Goal: Communication & Community: Answer question/provide support

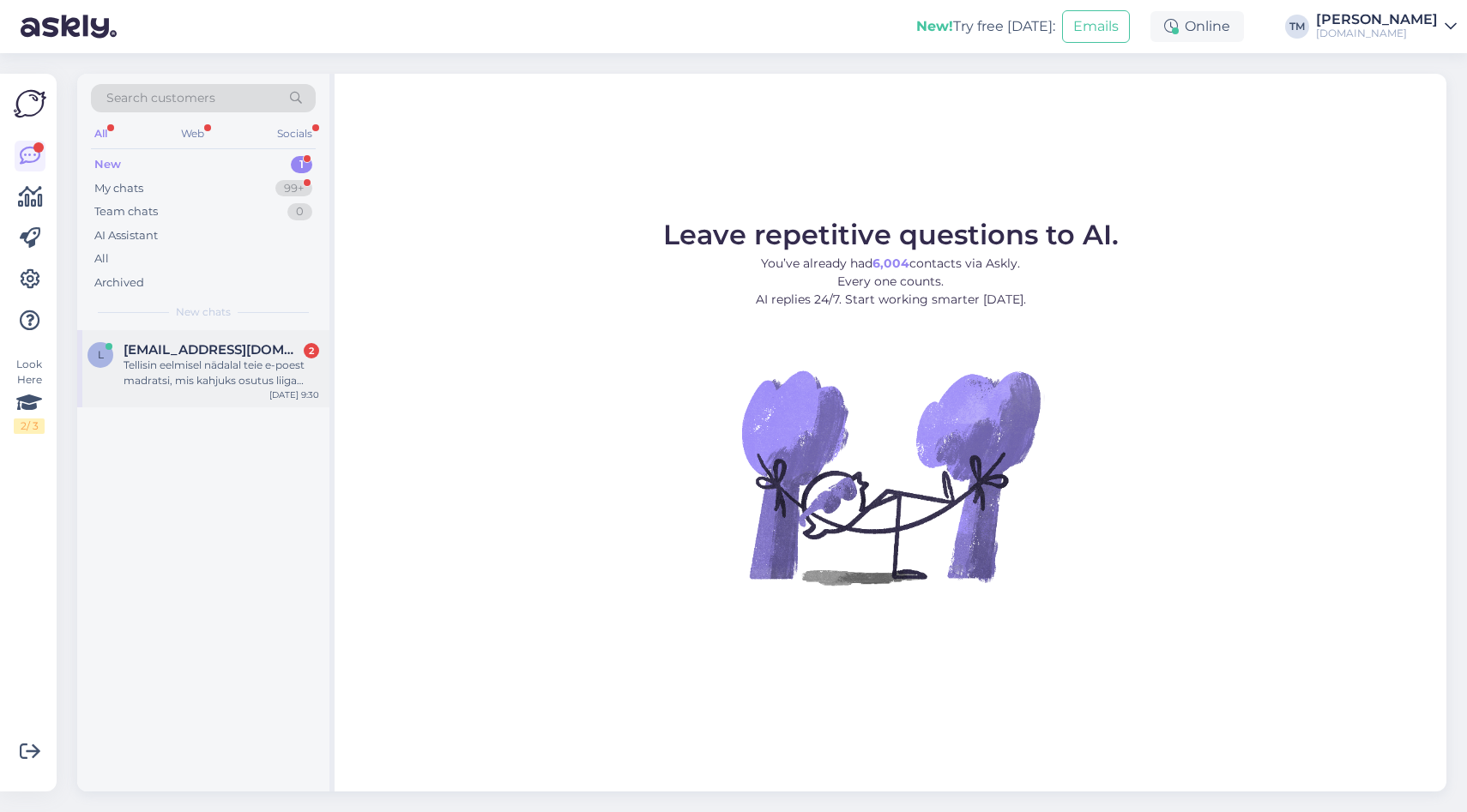
click at [239, 361] on div "Tellisin eelmisel nädalal teie e-poest madratsi, mis kahjuks osutus liiga kõvak…" at bounding box center [221, 373] width 196 height 31
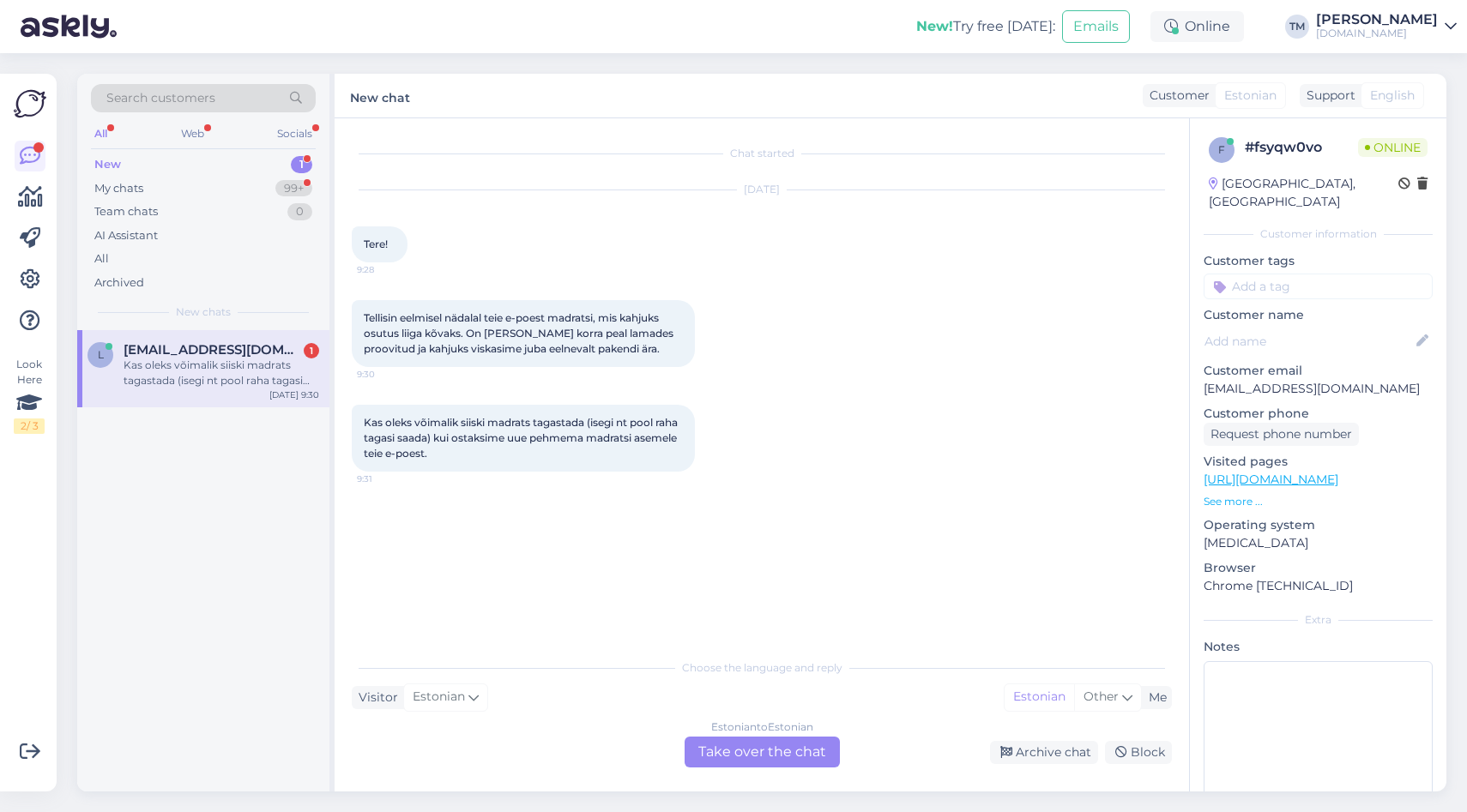
click at [755, 743] on div "Estonian to Estonian Take over the chat" at bounding box center [762, 752] width 155 height 31
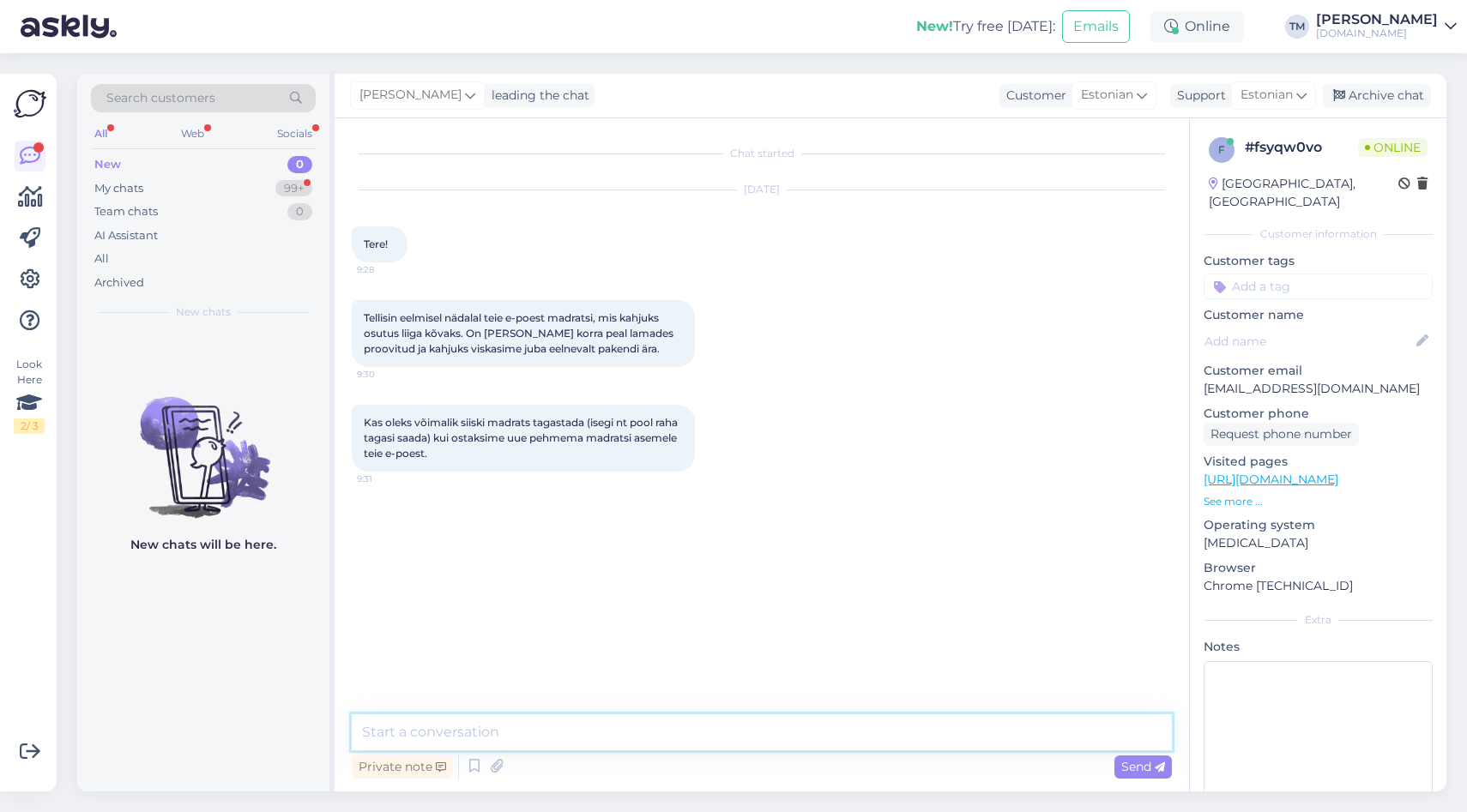
click at [610, 740] on textarea at bounding box center [762, 733] width 821 height 36
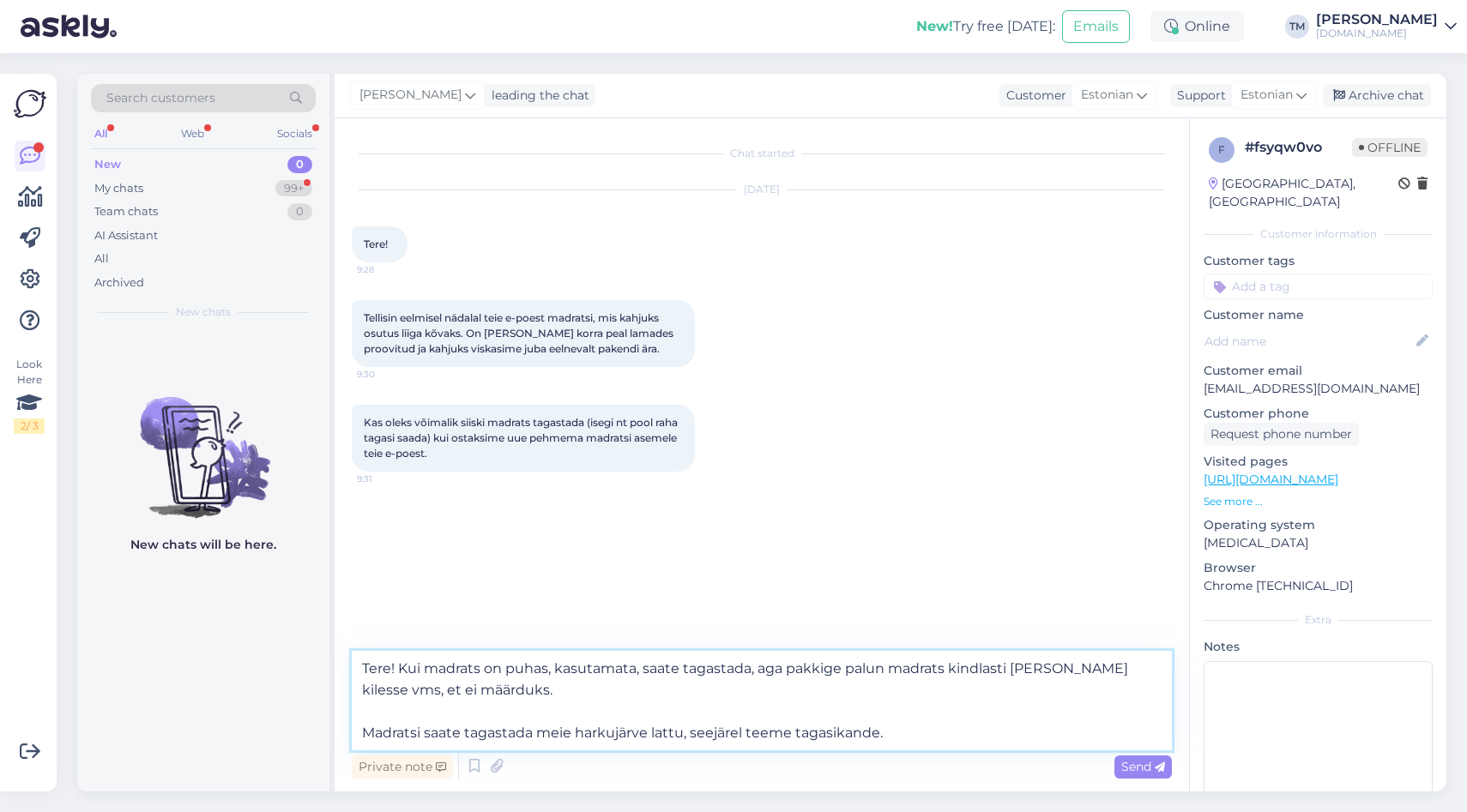
click at [582, 736] on textarea "Tere! Kui madrats on puhas, kasutamata, saate tagastada, aga pakkige palun madr…" at bounding box center [762, 700] width 821 height 99
click at [751, 728] on textarea "Tere! Kui madrats on puhas, kasutamata, saate tagastada, aga pakkige palun madr…" at bounding box center [762, 700] width 821 height 99
click at [1099, 735] on textarea "Tere! Kui madrats on puhas, kasutamata, saate tagastada, aga pakkige palun madr…" at bounding box center [762, 700] width 821 height 99
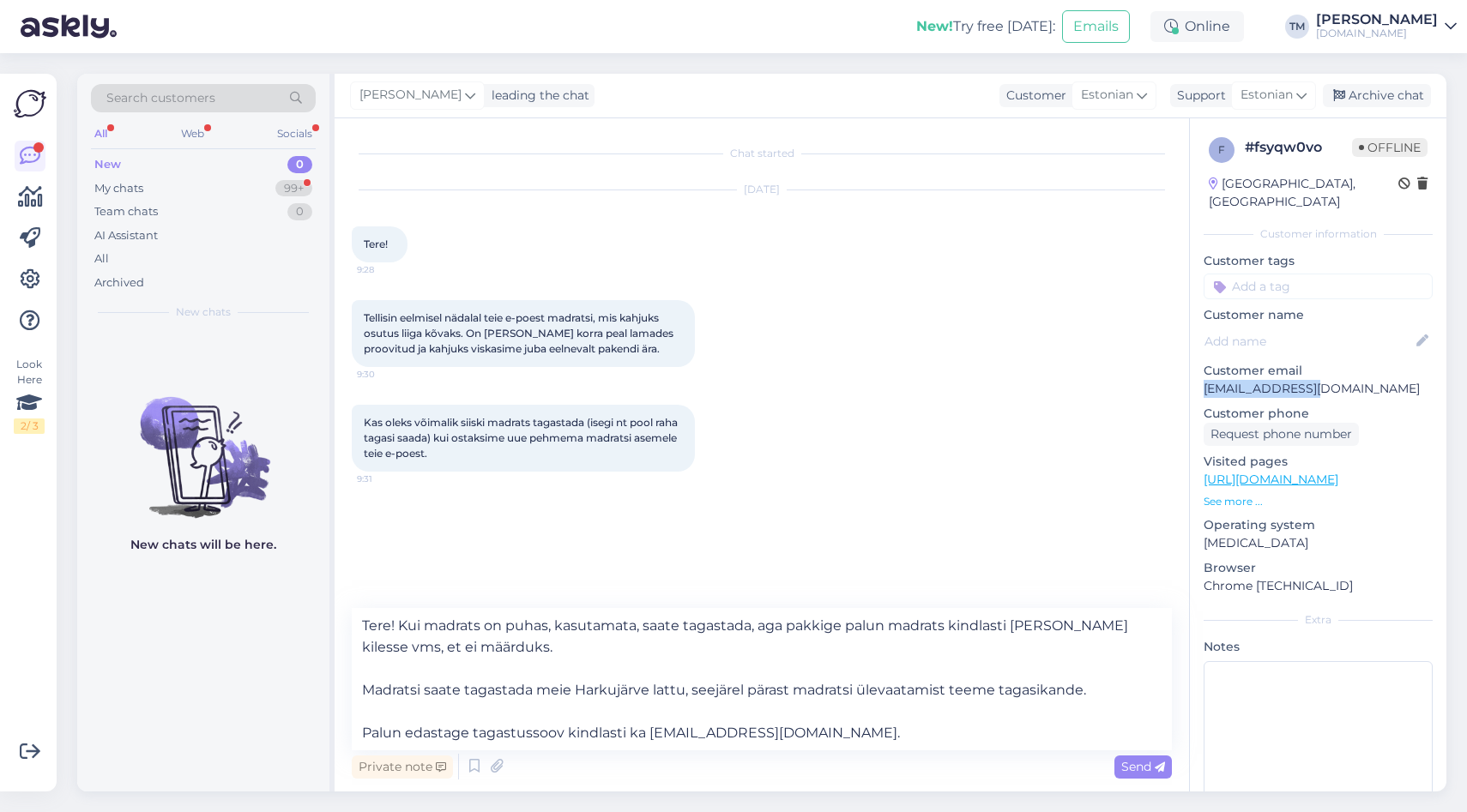
drag, startPoint x: 1308, startPoint y: 369, endPoint x: 1201, endPoint y: 368, distance: 107.0
click at [1201, 368] on div "f # fsyqw0vo Offline [GEOGRAPHIC_DATA], [GEOGRAPHIC_DATA] Customer information …" at bounding box center [1318, 479] width 256 height 723
copy p "[EMAIL_ADDRESS][DOMAIN_NAME]"
click at [840, 737] on textarea "Tere! Kui madrats on puhas, kasutamata, saate tagastada, aga pakkige palun madr…" at bounding box center [762, 679] width 821 height 143
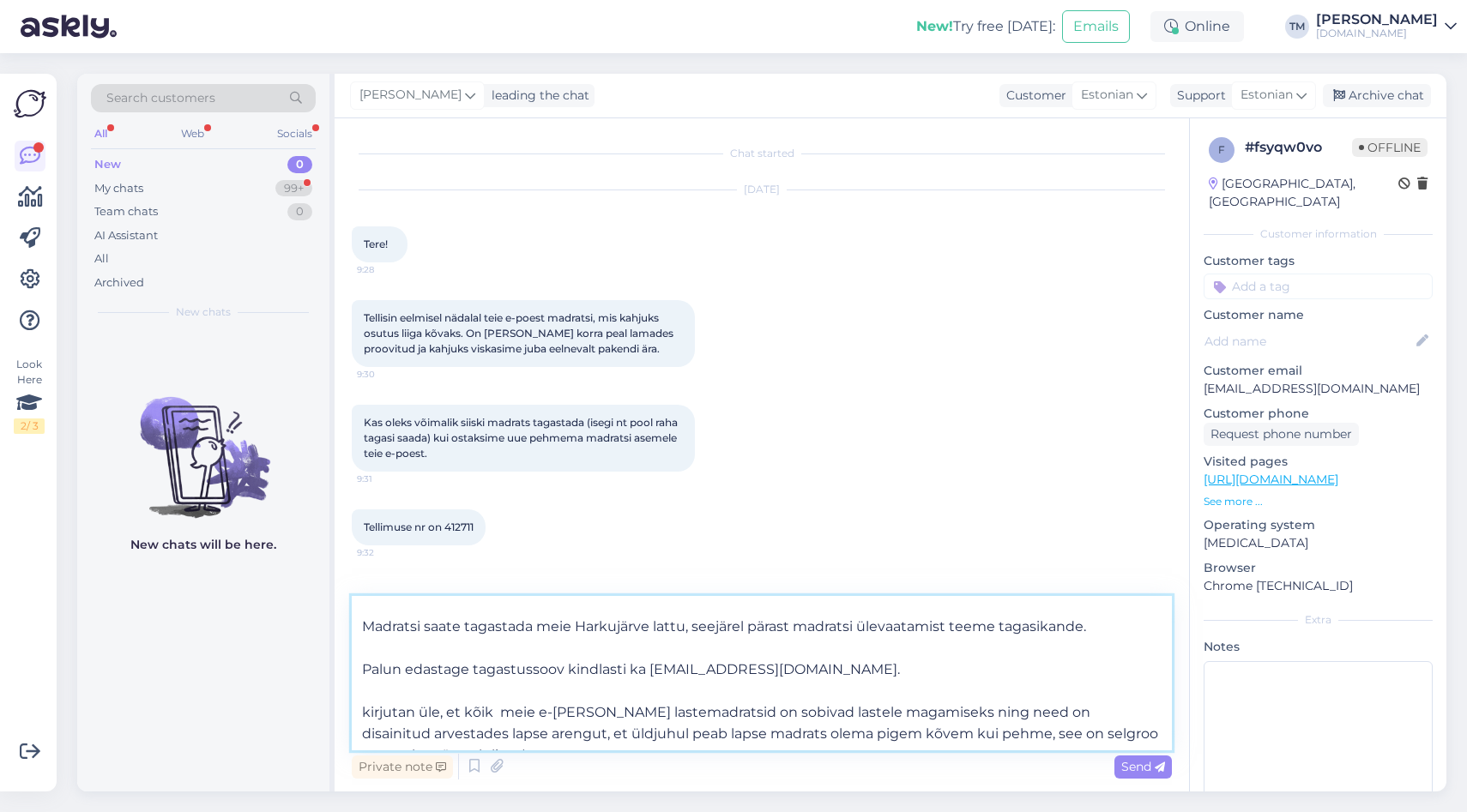
scroll to position [74, 0]
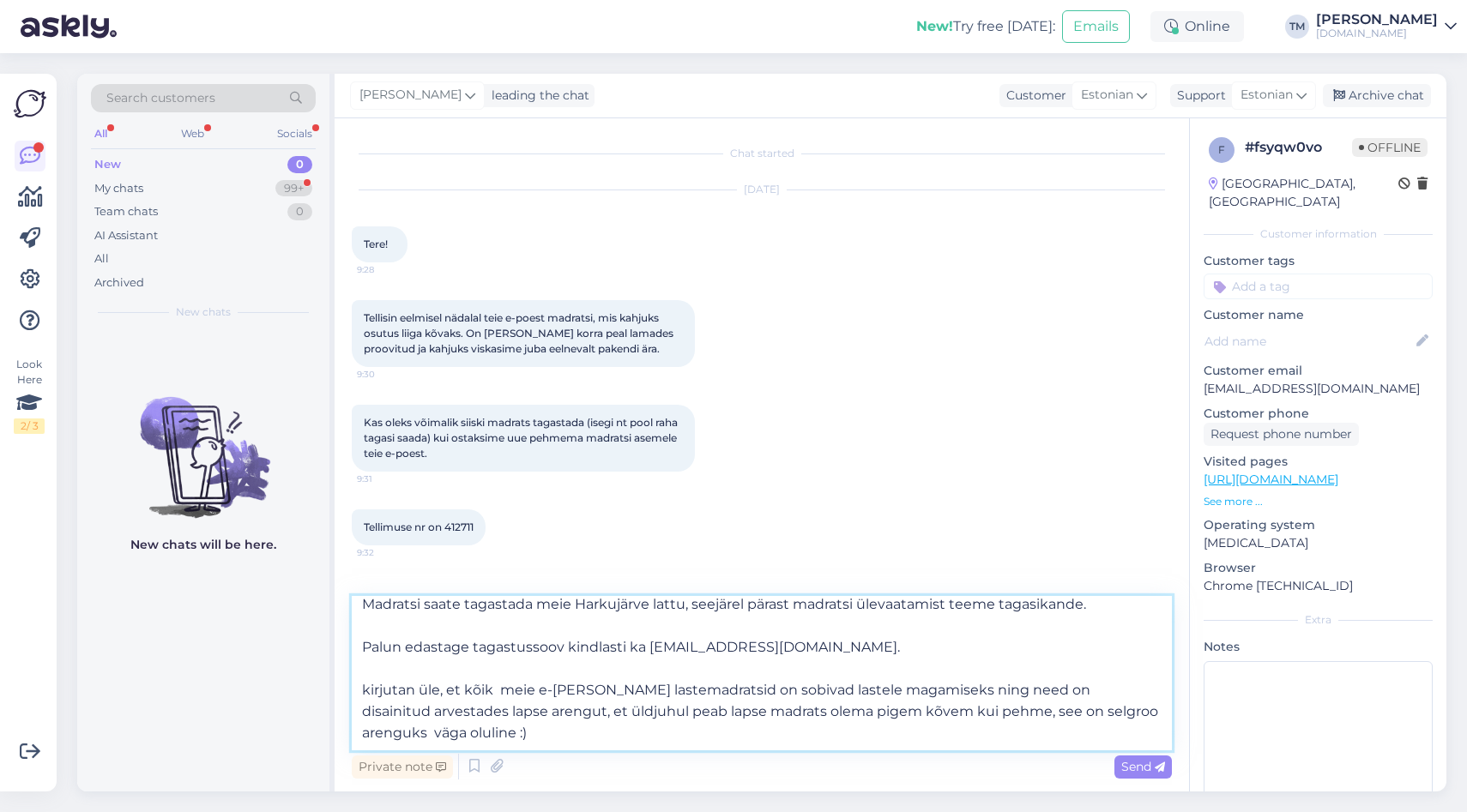
click at [372, 691] on textarea "Tere! Kui madrats on puhas, kasutamata, saate tagastada, aga pakkige palun madr…" at bounding box center [762, 672] width 821 height 154
type textarea "Tere! Kui madrats on puhas, kasutamata, saate tagastada, aga pakkige palun madr…"
click at [1134, 761] on span "Send" at bounding box center [1143, 766] width 43 height 15
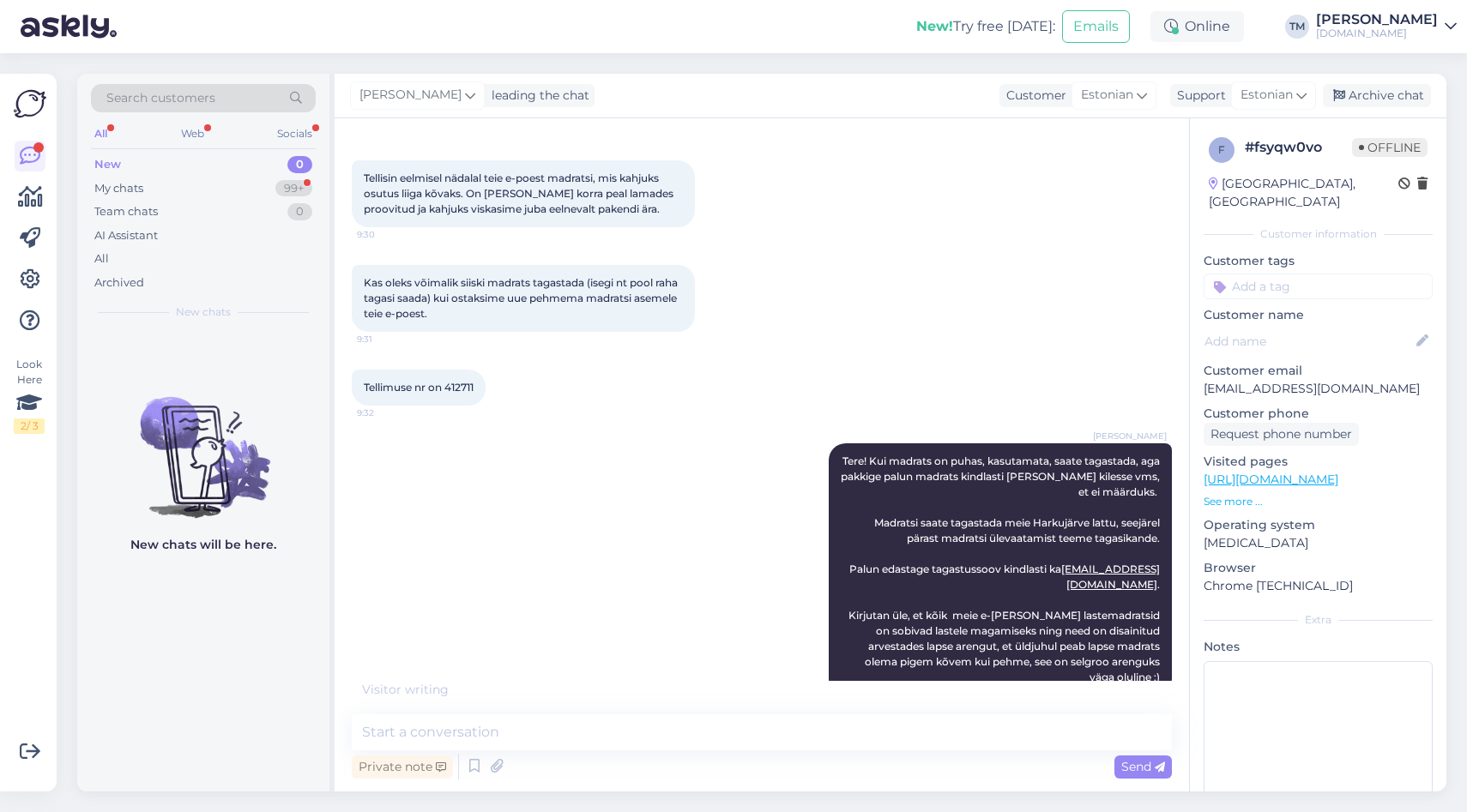
scroll to position [247, 0]
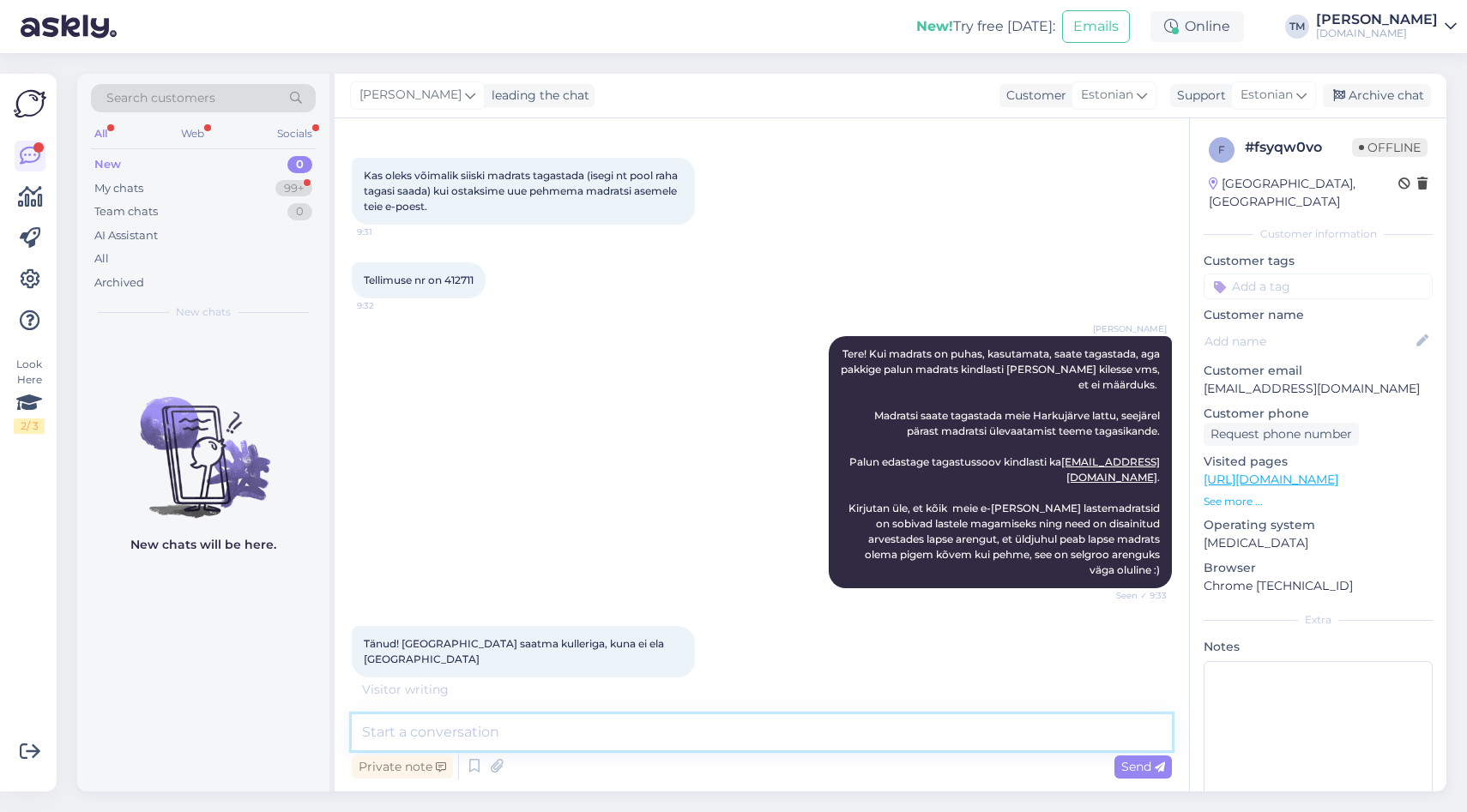
click at [473, 723] on textarea at bounding box center [762, 733] width 821 height 36
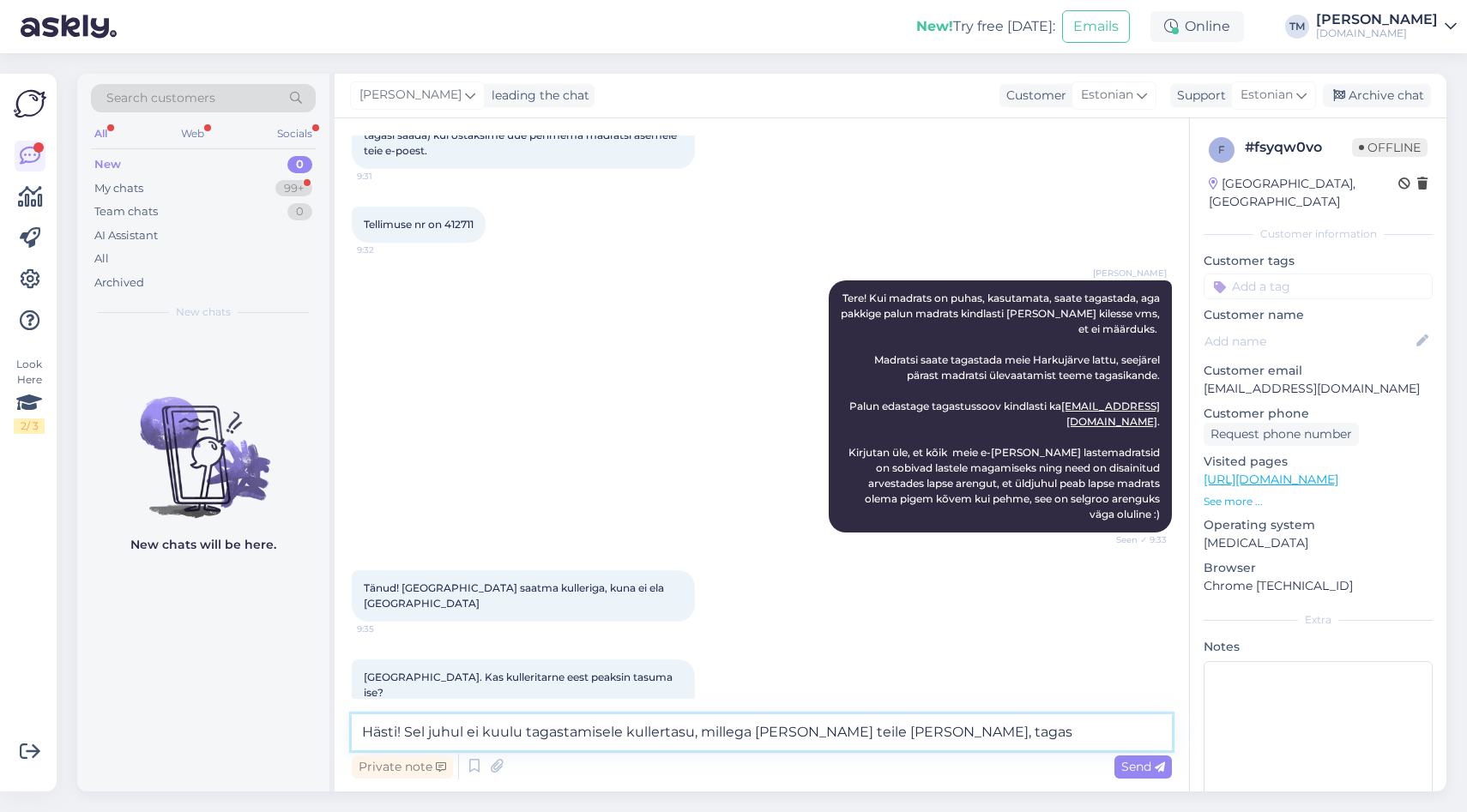
click at [870, 737] on textarea "Hästi! Sel juhul ei kuulu tagastamisele kullertasu, millega [PERSON_NAME] teile…" at bounding box center [762, 733] width 821 height 36
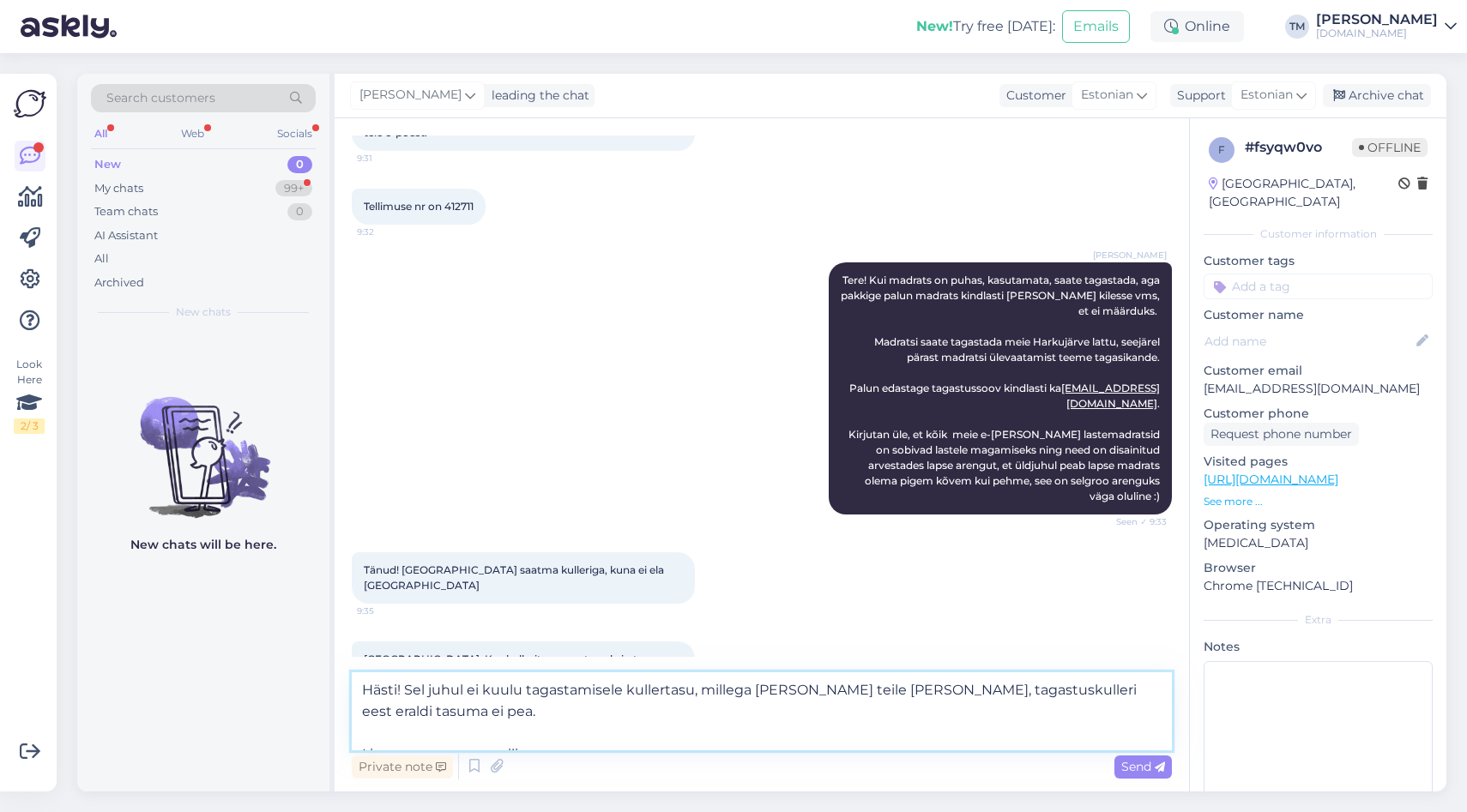
scroll to position [449, 0]
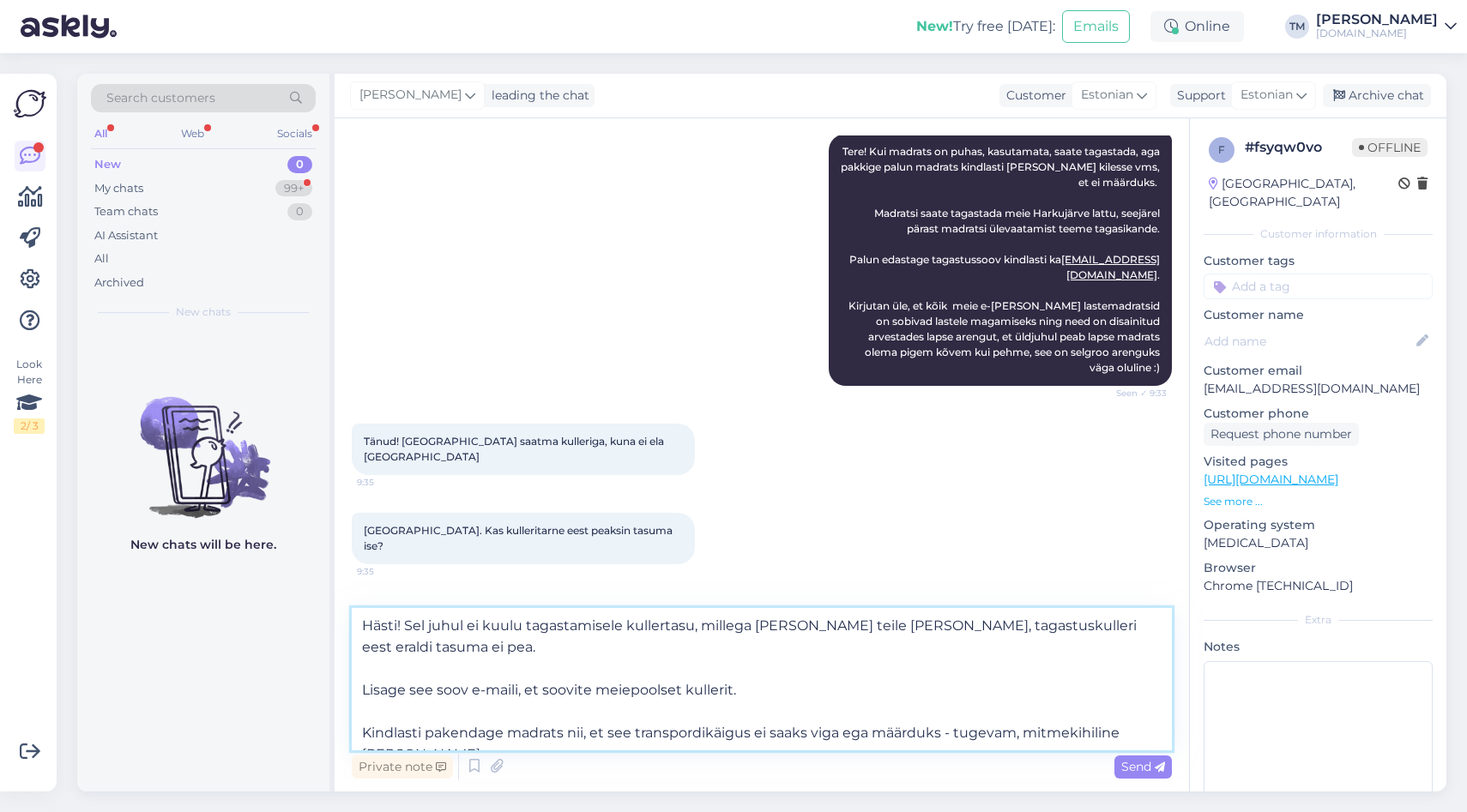
type textarea "Hästi! Sel juhul ei kuulu tagastamisele kullertasu, millega [PERSON_NAME] teile…"
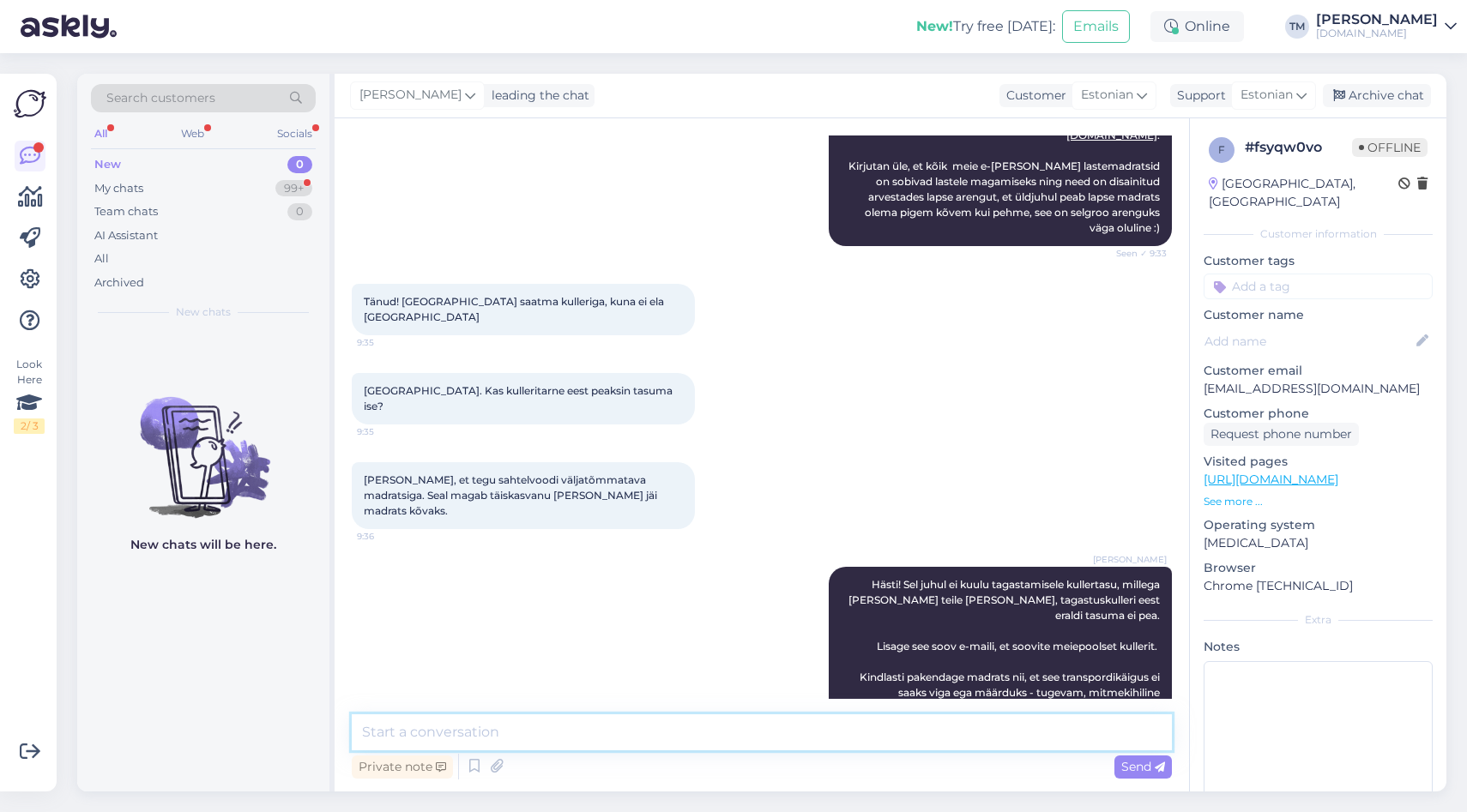
scroll to position [678, 0]
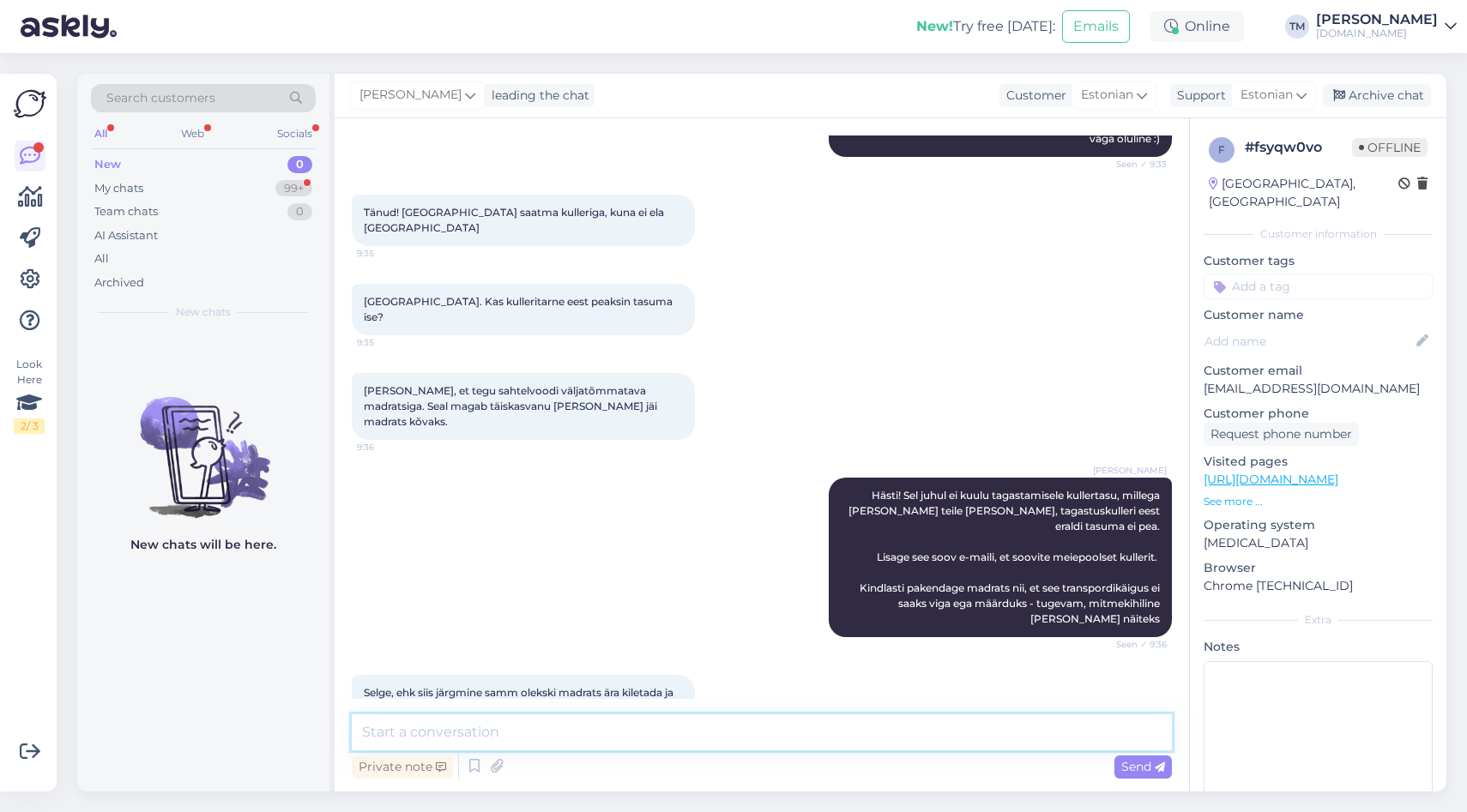
click at [458, 724] on textarea at bounding box center [762, 733] width 821 height 36
type textarea "just"
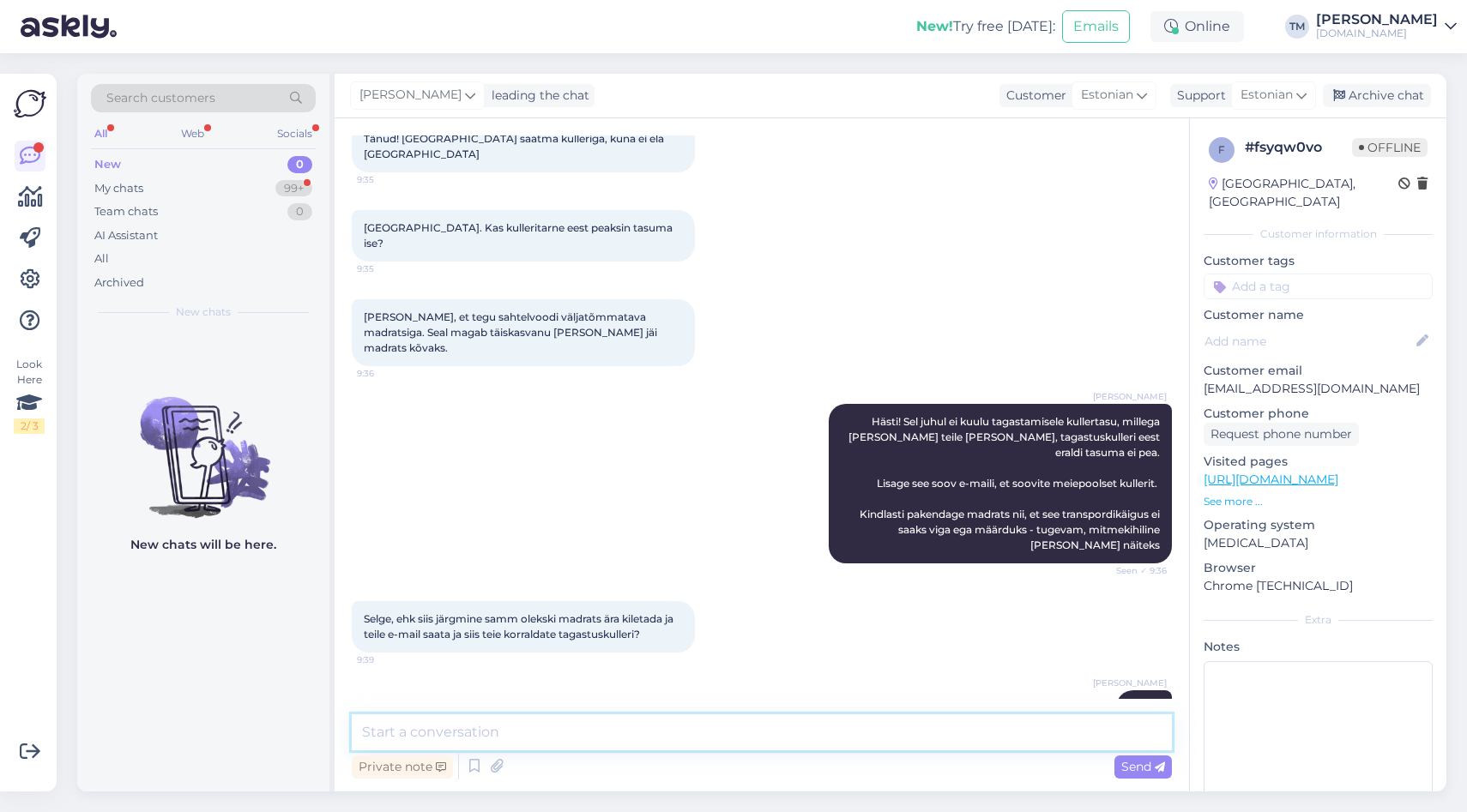
scroll to position [826, 0]
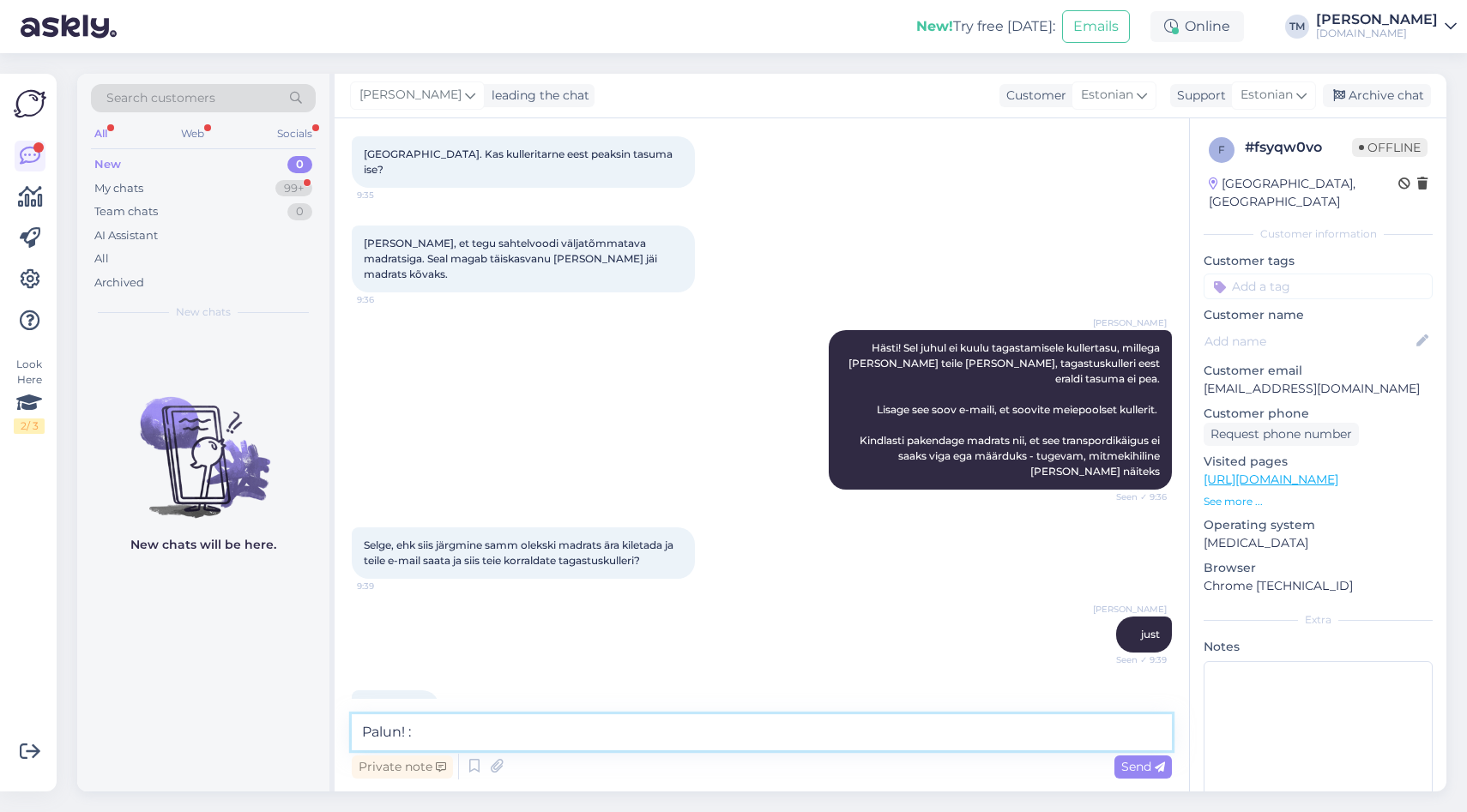
type textarea "Palun! :)"
